Goal: Task Accomplishment & Management: Complete application form

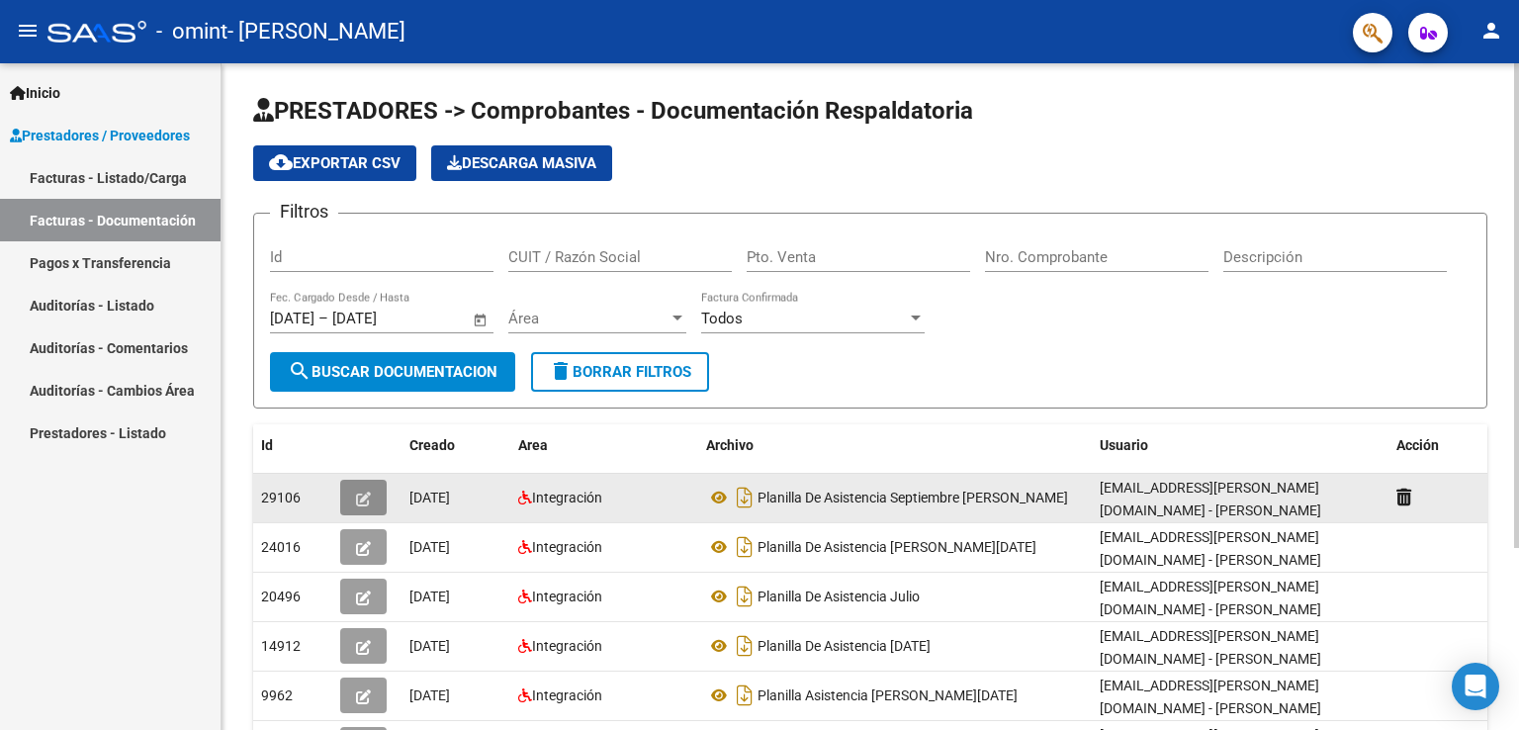
click at [376, 487] on button "button" at bounding box center [363, 498] width 46 height 36
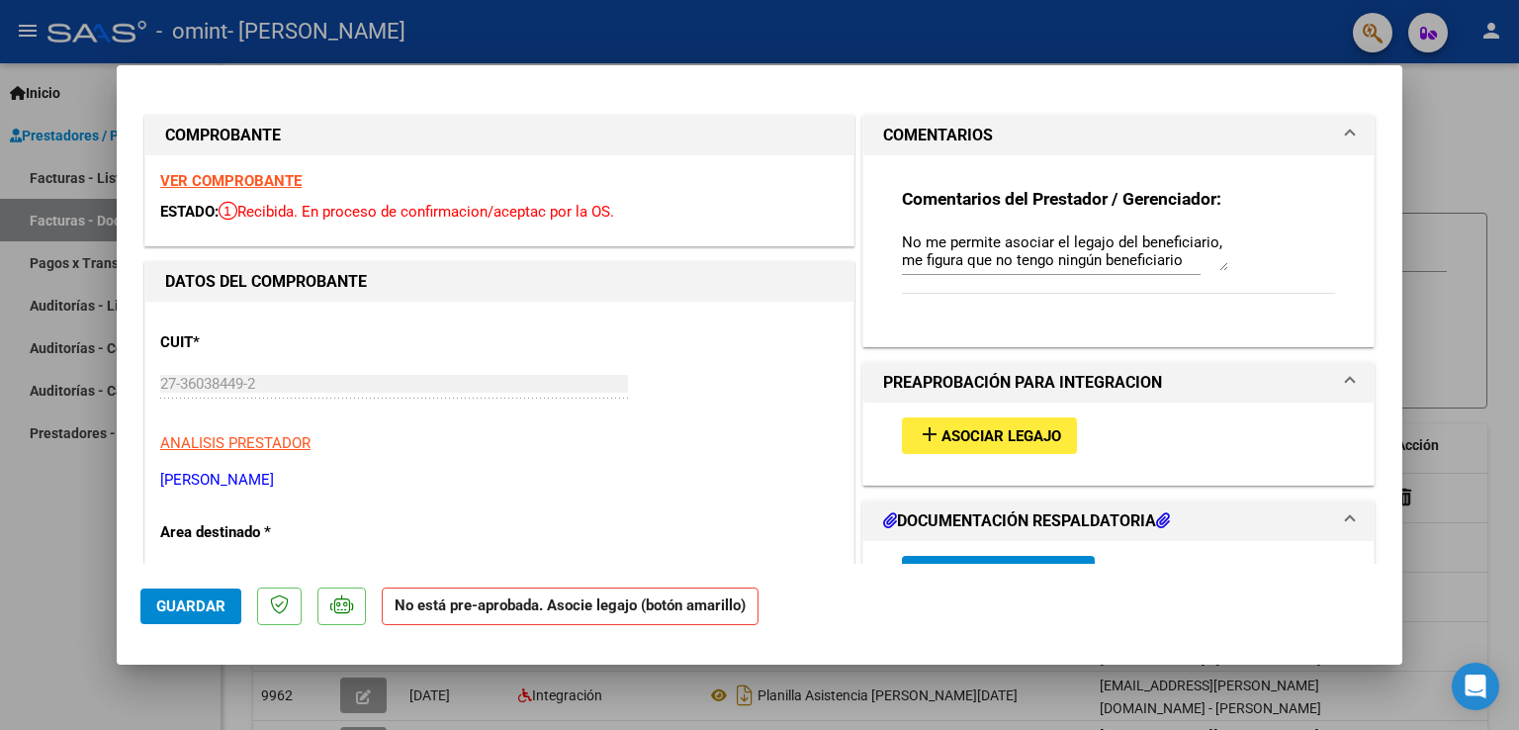
click at [958, 436] on span "Asociar Legajo" at bounding box center [1001, 436] width 120 height 18
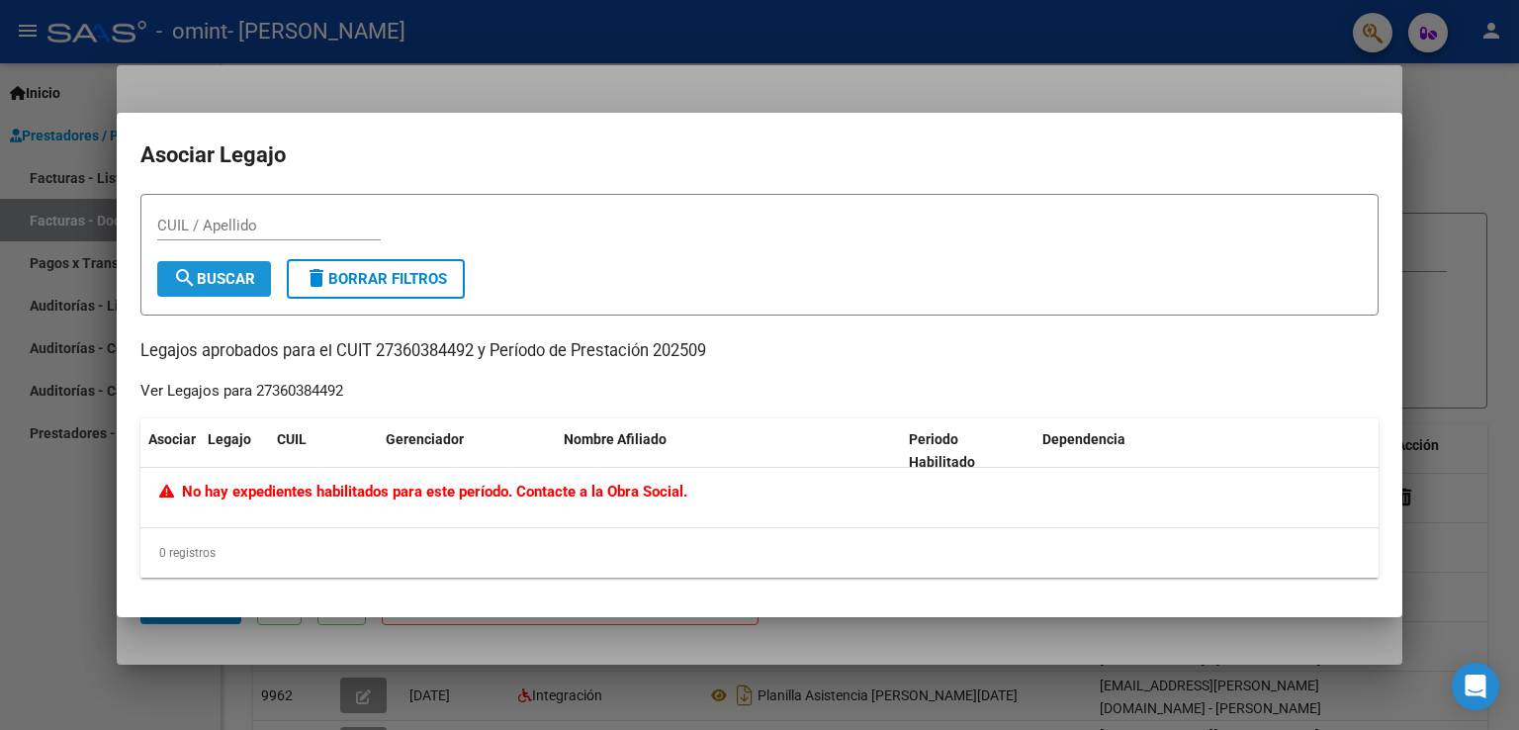
click at [246, 282] on span "search Buscar" at bounding box center [214, 279] width 82 height 18
click at [95, 544] on div at bounding box center [759, 365] width 1519 height 730
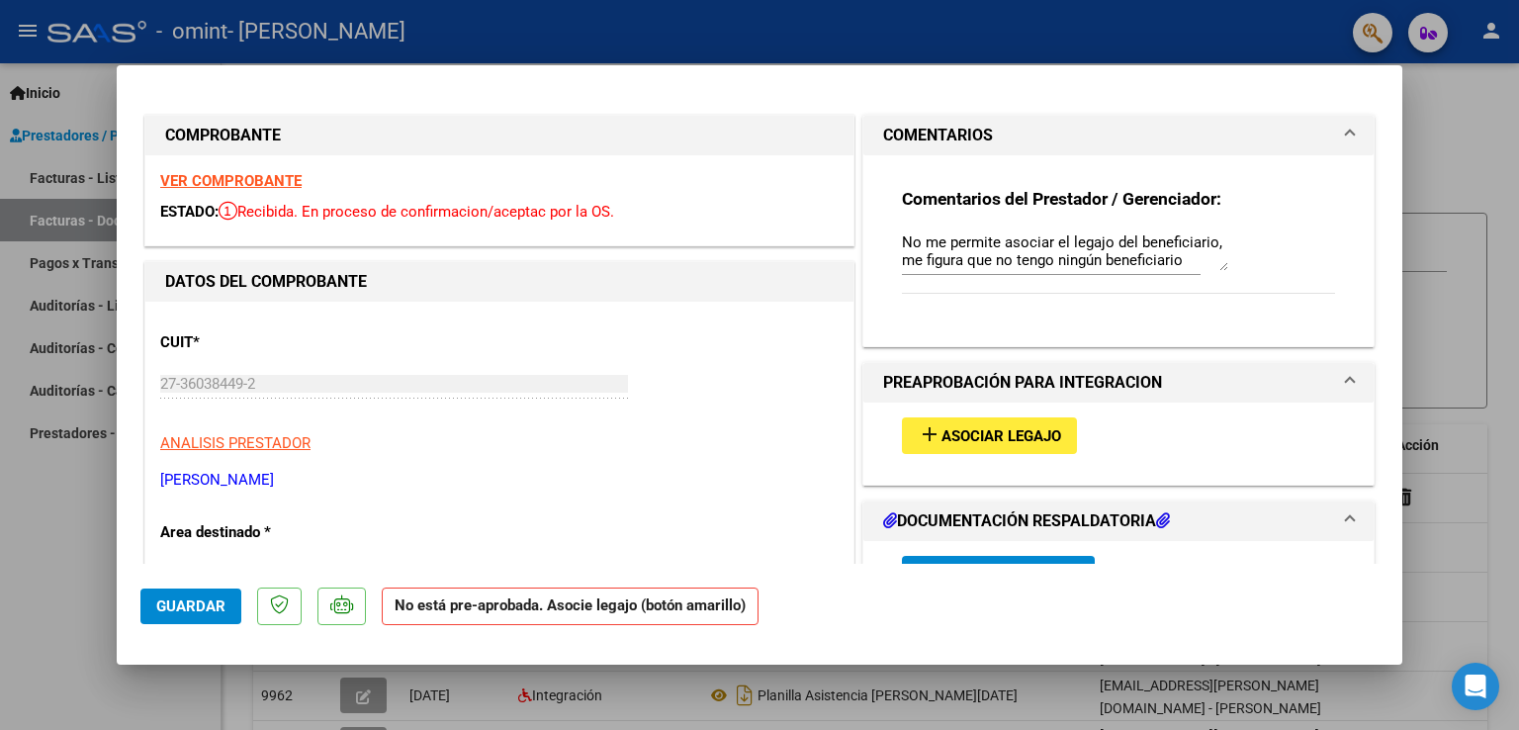
click at [178, 188] on strong "VER COMPROBANTE" at bounding box center [230, 181] width 141 height 18
click at [20, 583] on div at bounding box center [759, 365] width 1519 height 730
type input "$ 0,00"
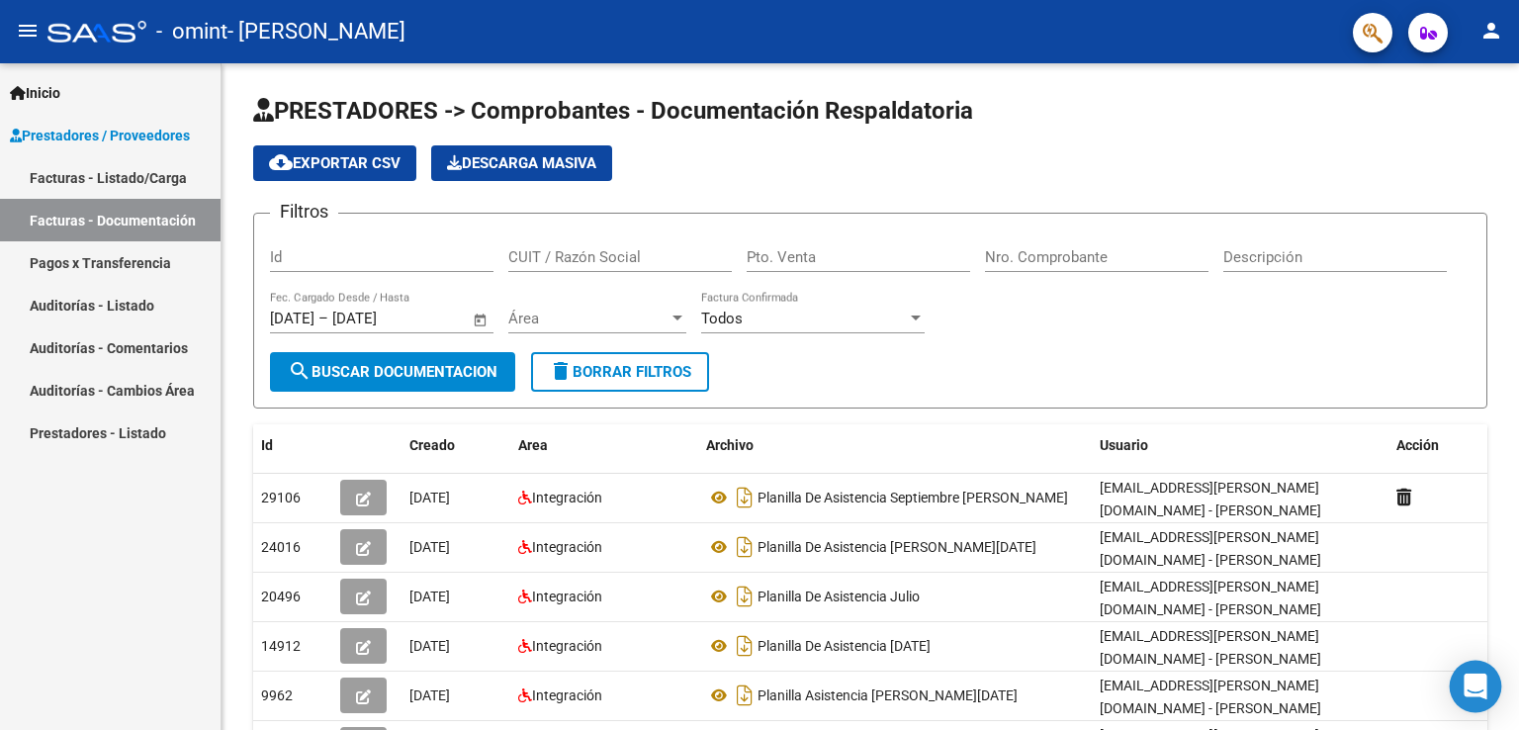
click at [1469, 674] on div "Open Intercom Messenger" at bounding box center [1475, 686] width 52 height 52
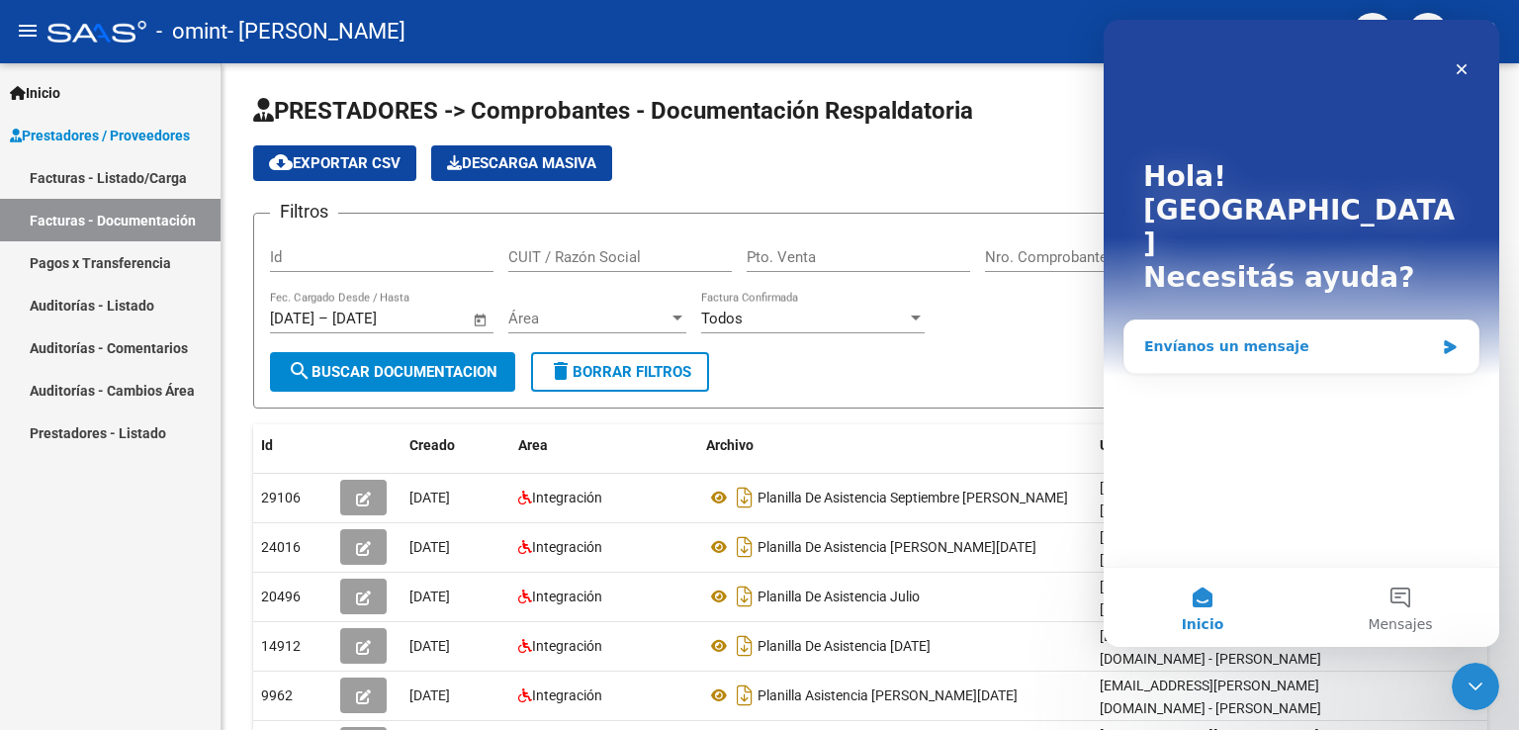
click at [1304, 320] on div "Envíanos un mensaje" at bounding box center [1301, 346] width 354 height 52
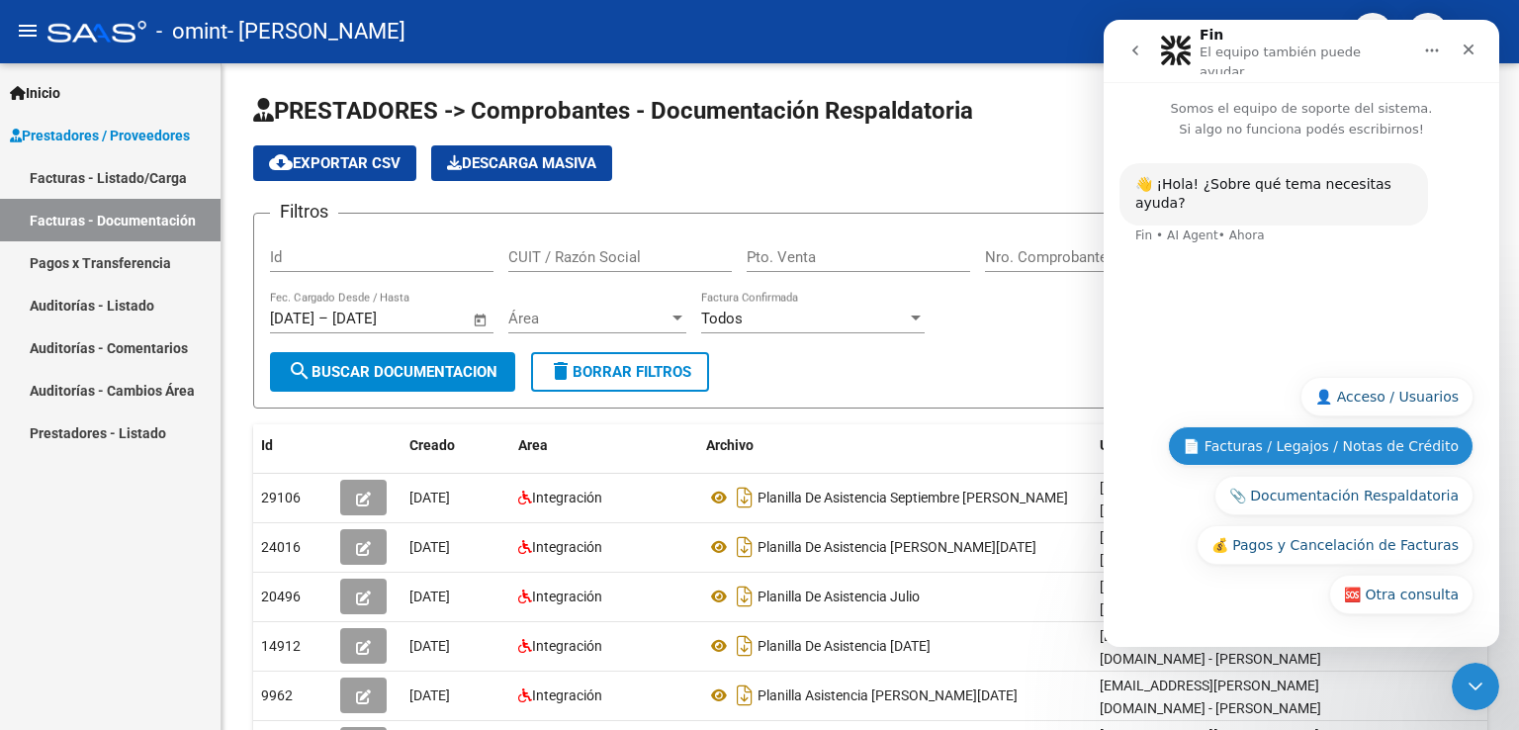
click at [1293, 432] on button "📄 Facturas / Legajos / Notas de Crédito" at bounding box center [1321, 446] width 306 height 40
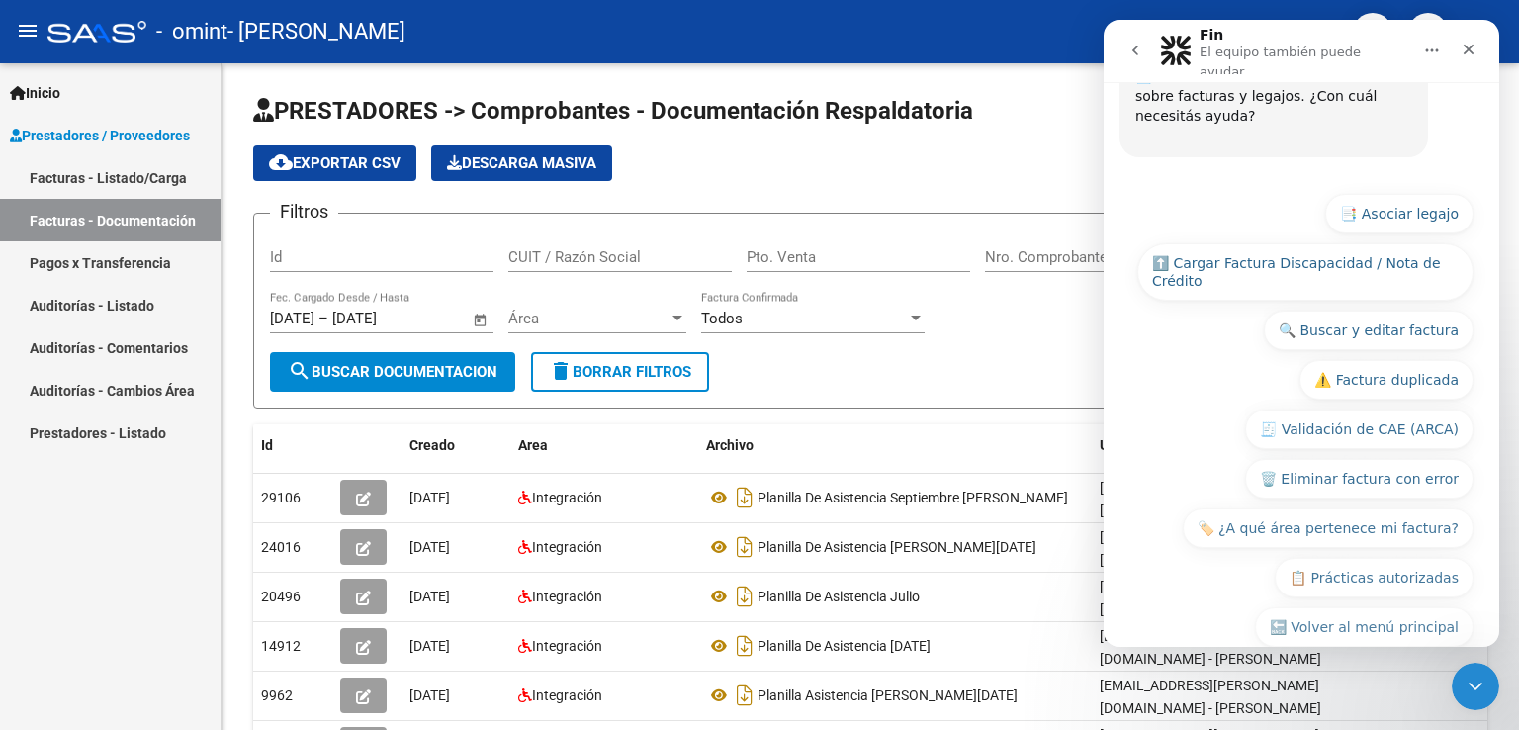
scroll to position [249, 0]
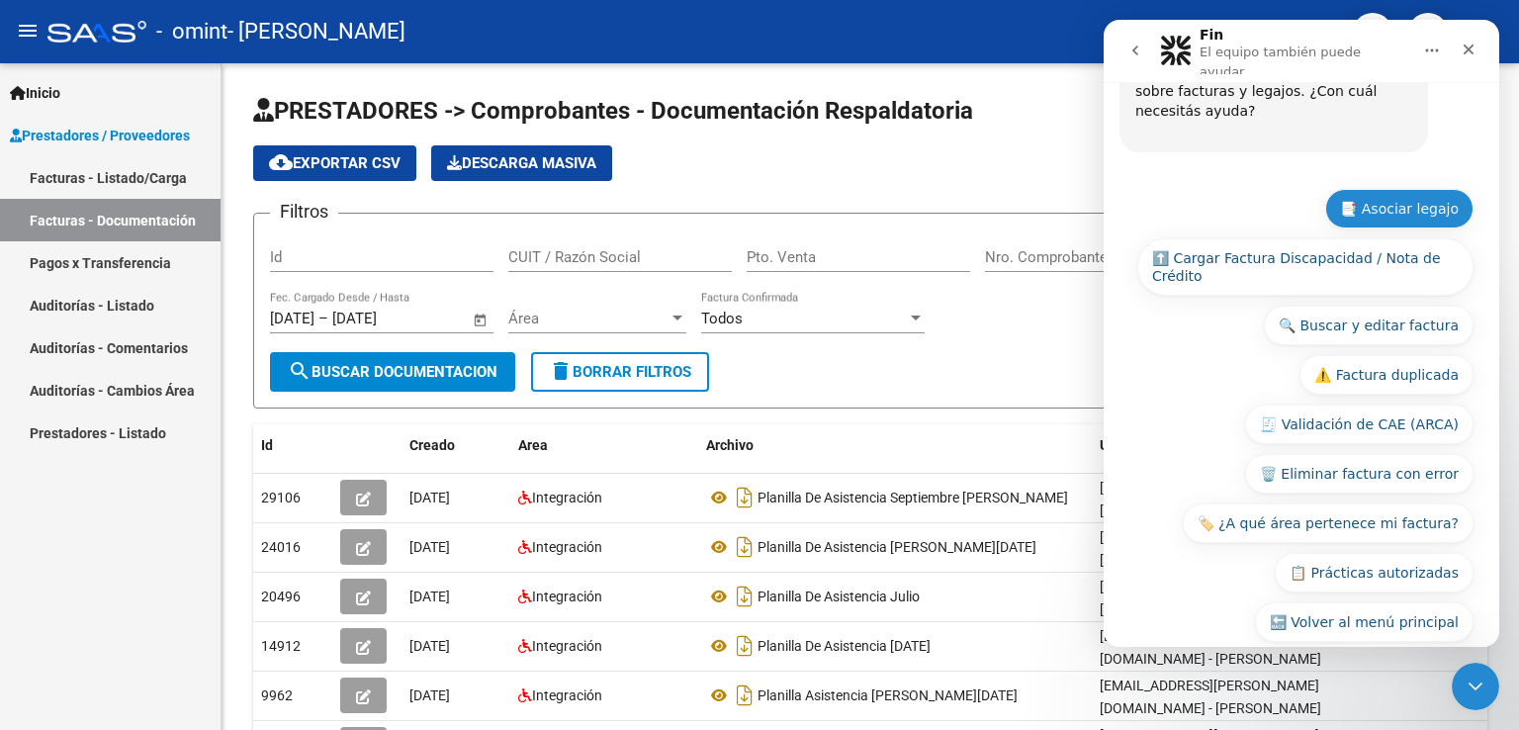
click at [1380, 189] on button "📑 Asociar legajo" at bounding box center [1399, 209] width 148 height 40
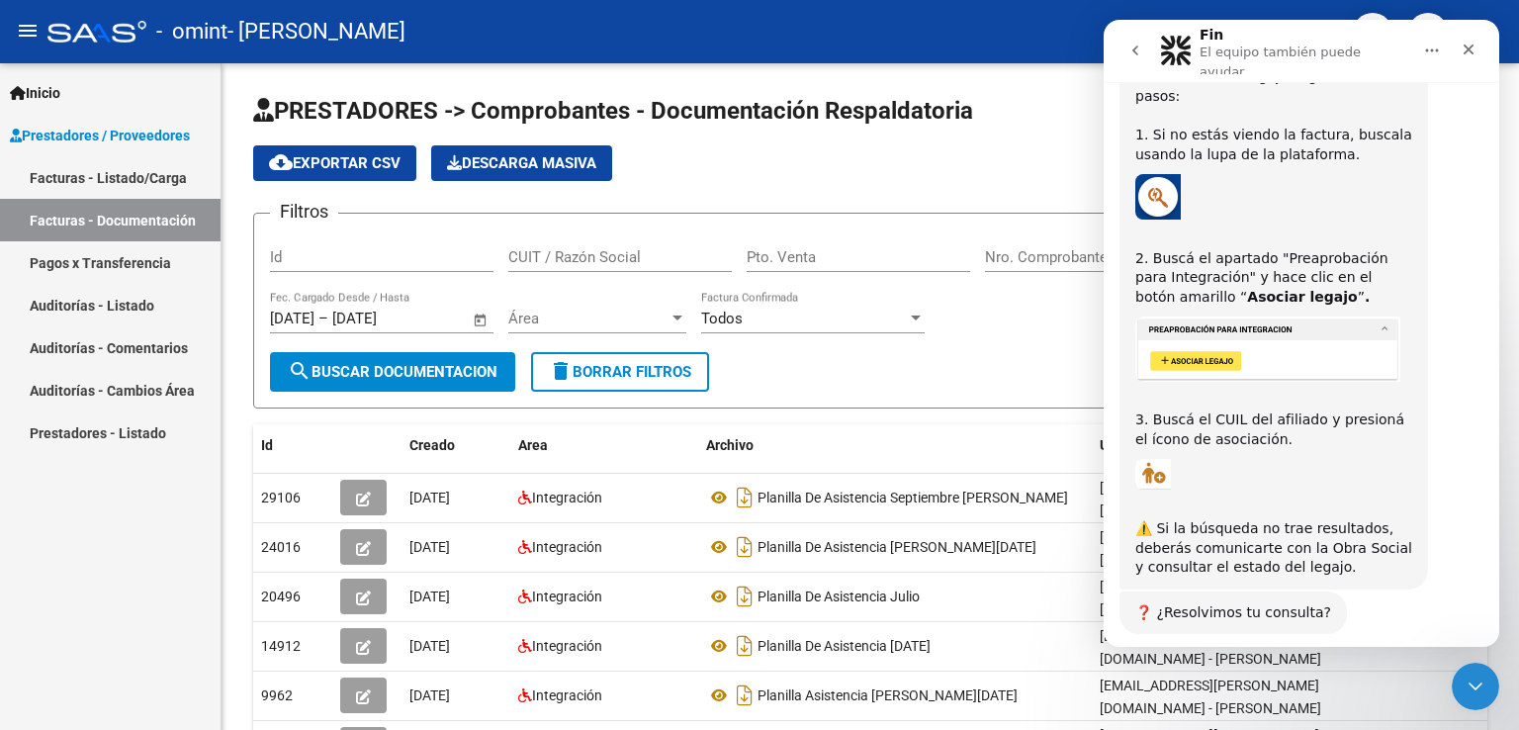
scroll to position [577, 0]
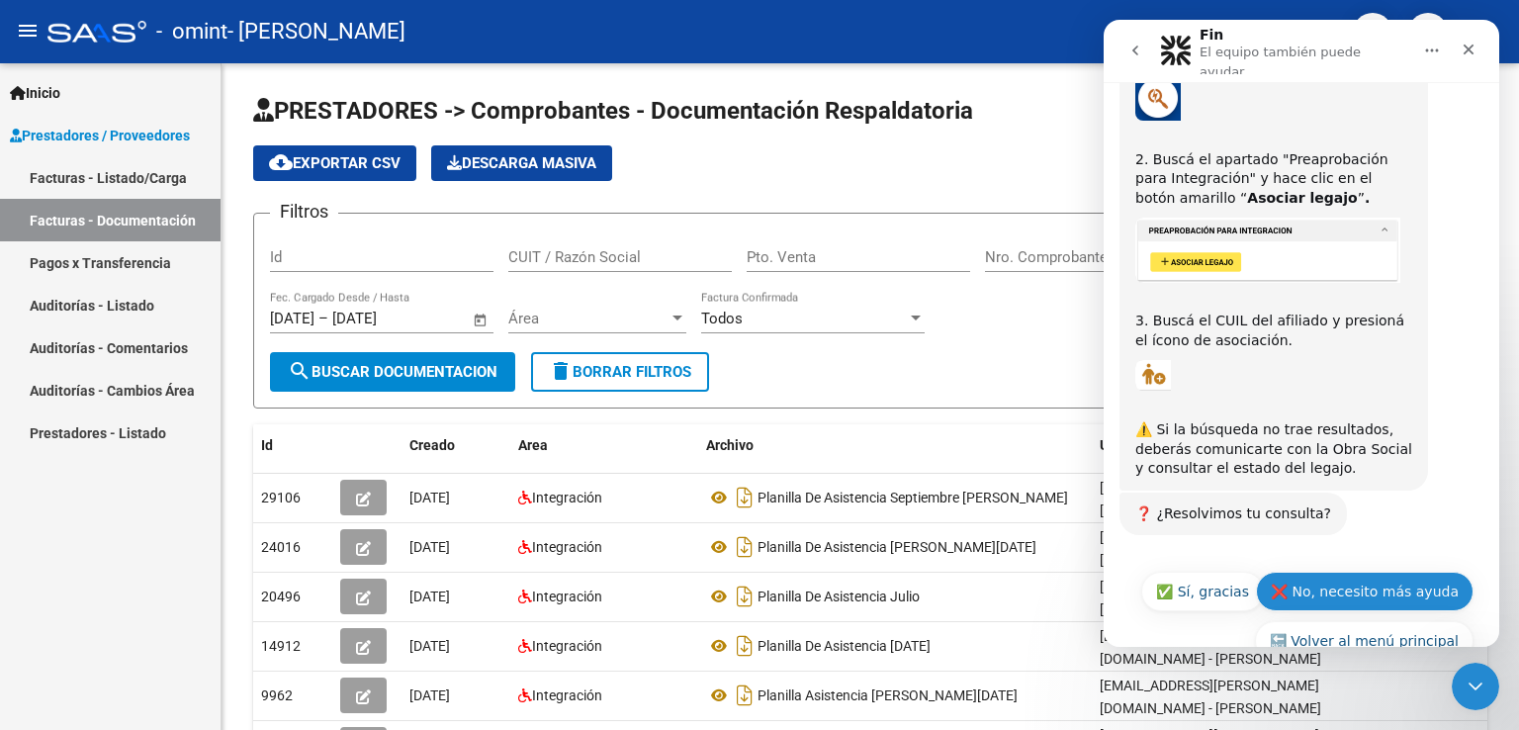
click at [1324, 571] on button "❌ No, necesito más ayuda" at bounding box center [1365, 591] width 218 height 40
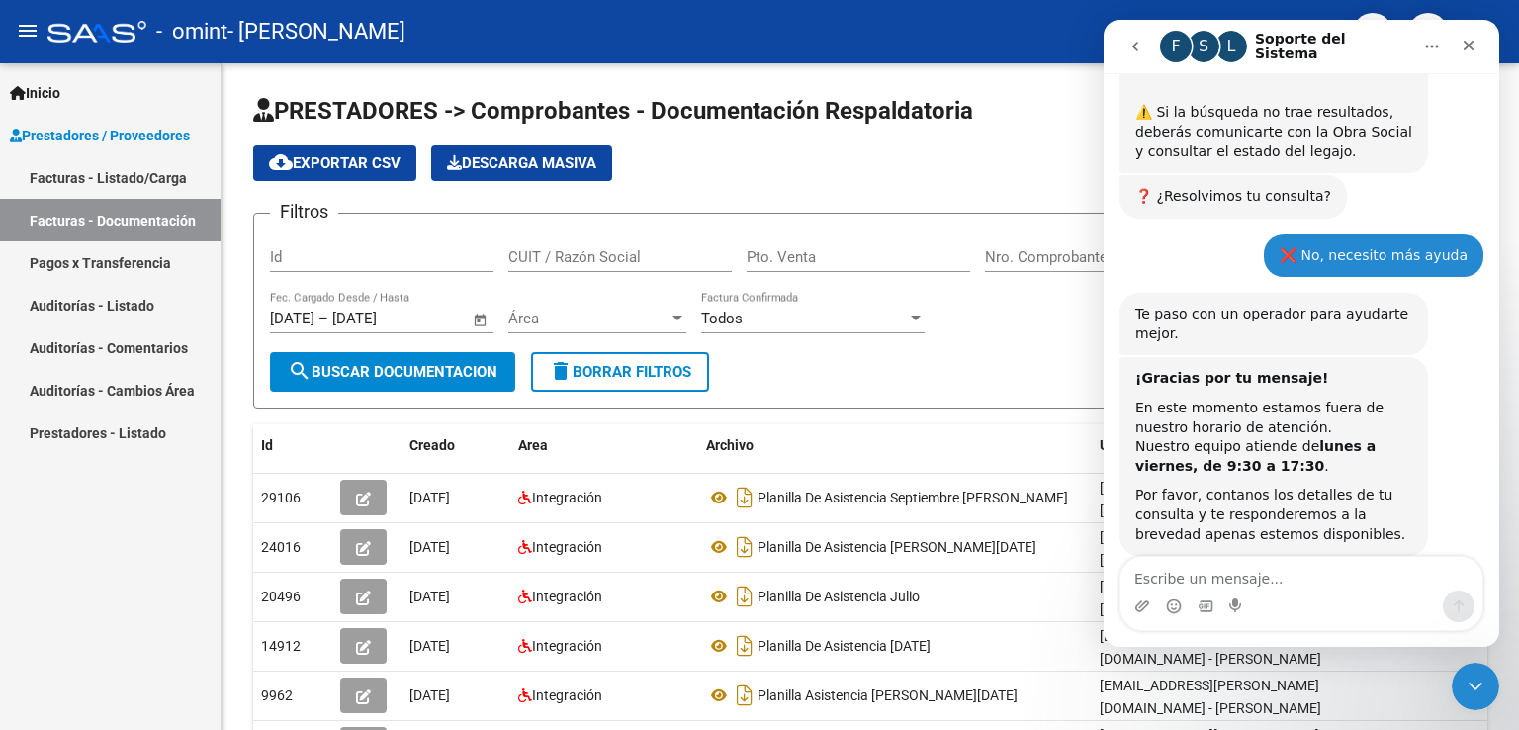
scroll to position [888, 0]
click at [1290, 577] on textarea "Escribe un mensaje..." at bounding box center [1301, 574] width 362 height 34
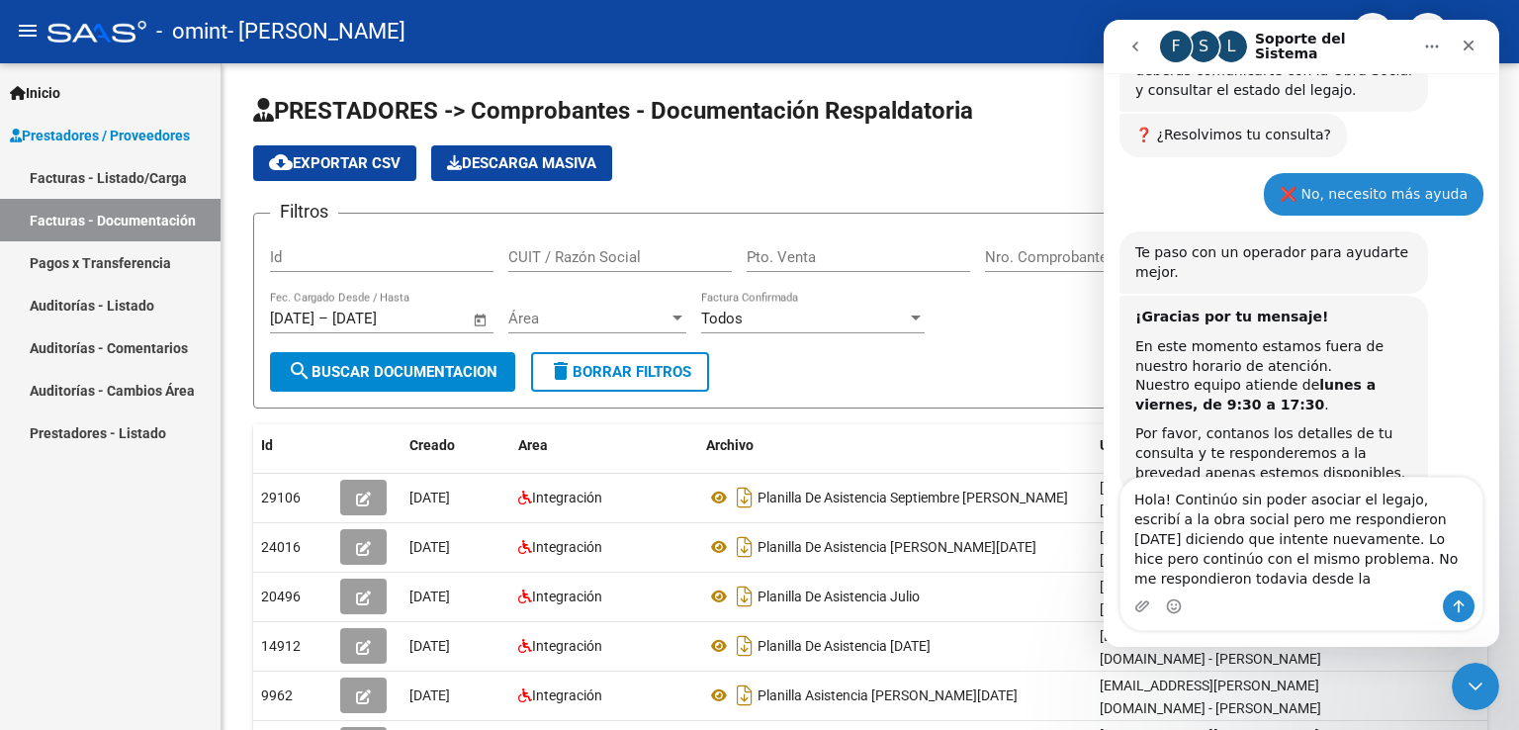
scroll to position [967, 0]
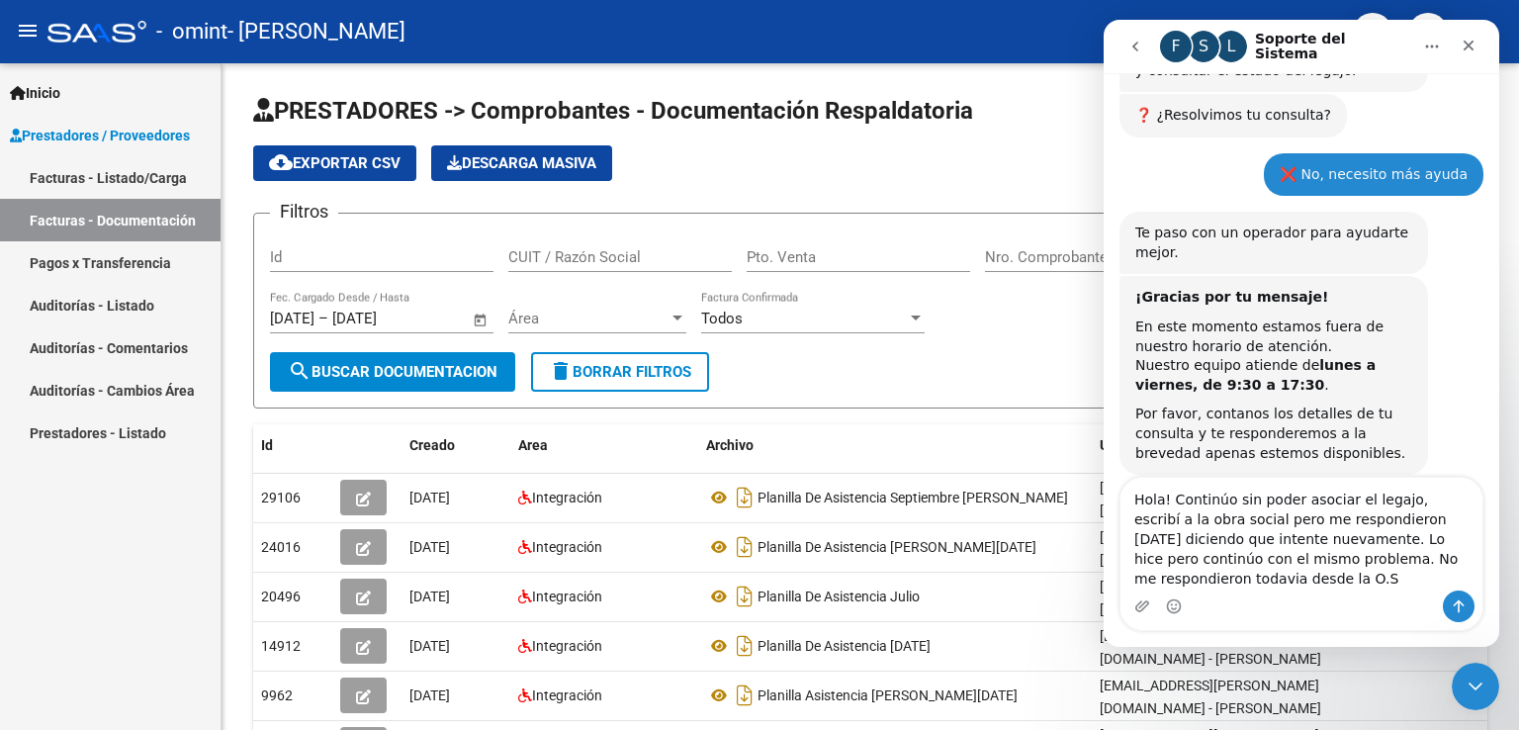
type textarea "Hola! Continúo sin poder asociar el legajo, escribí a la obra social pero me re…"
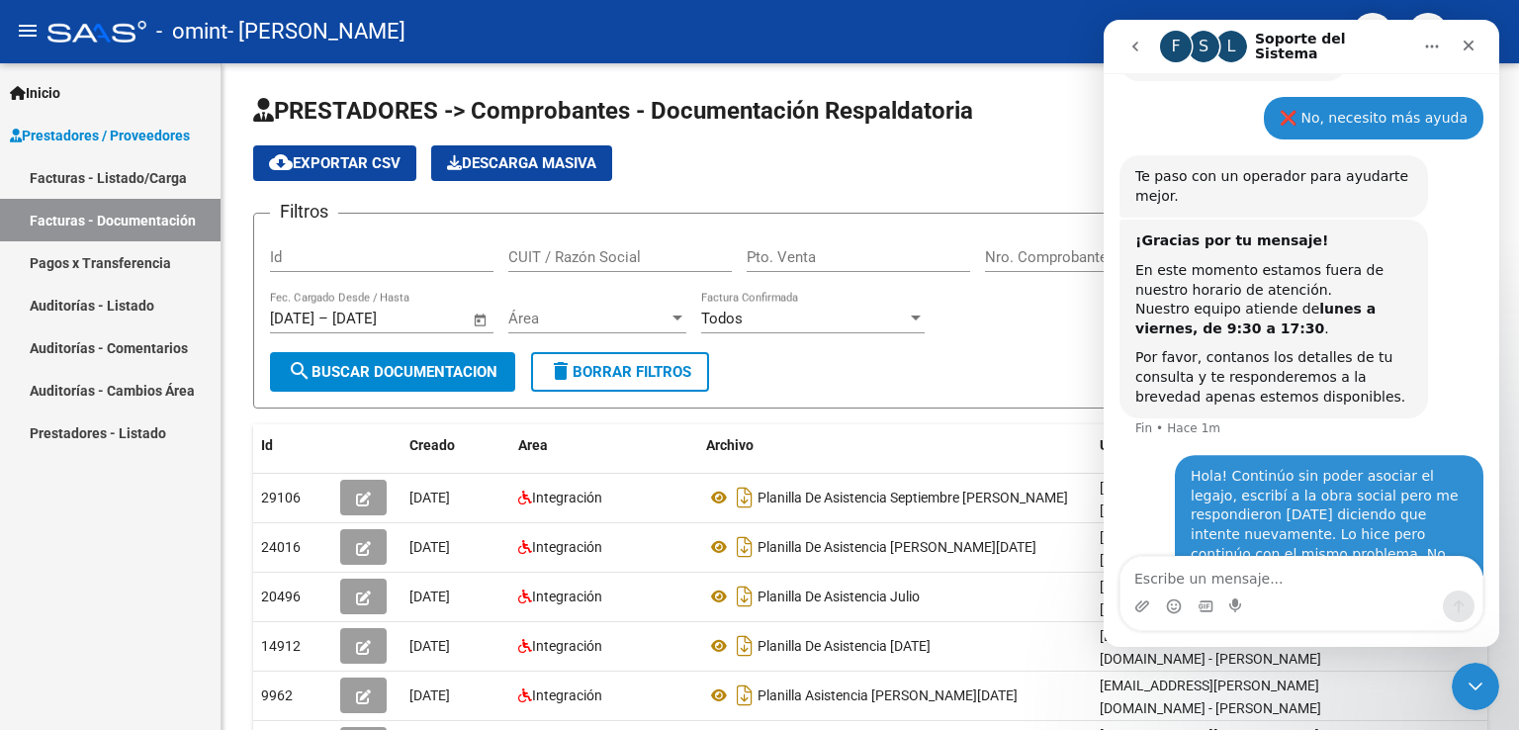
scroll to position [1024, 0]
